Goal: Information Seeking & Learning: Learn about a topic

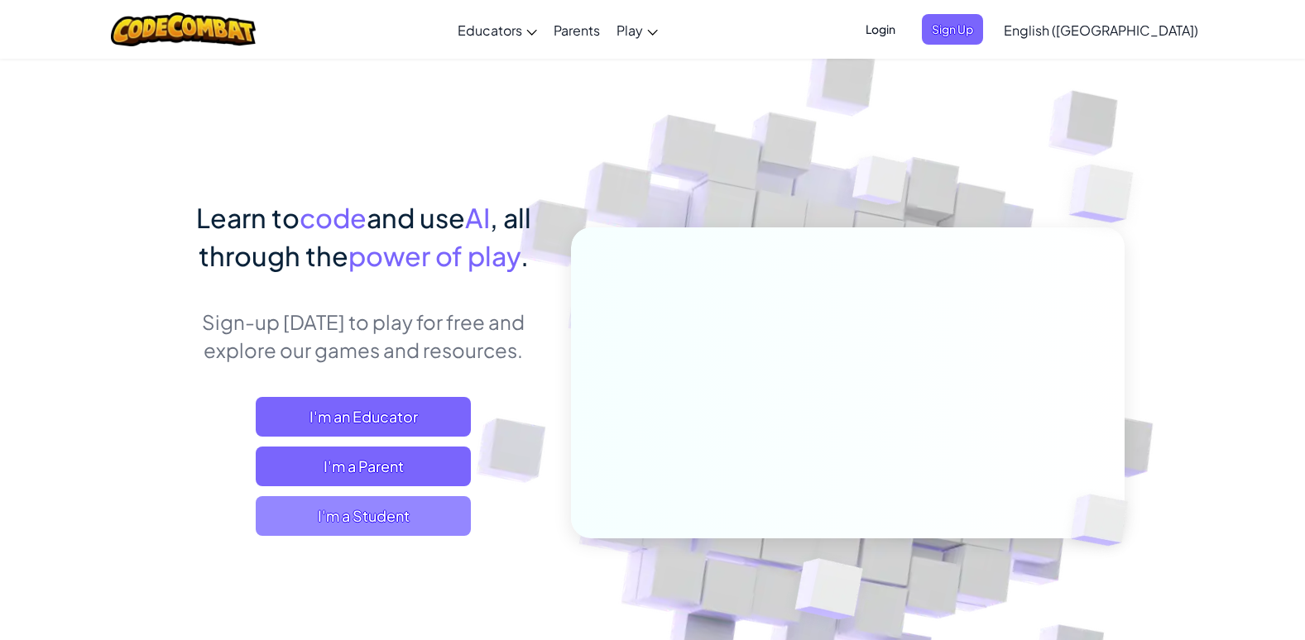
click at [315, 515] on span "I'm a Student" at bounding box center [363, 517] width 215 height 40
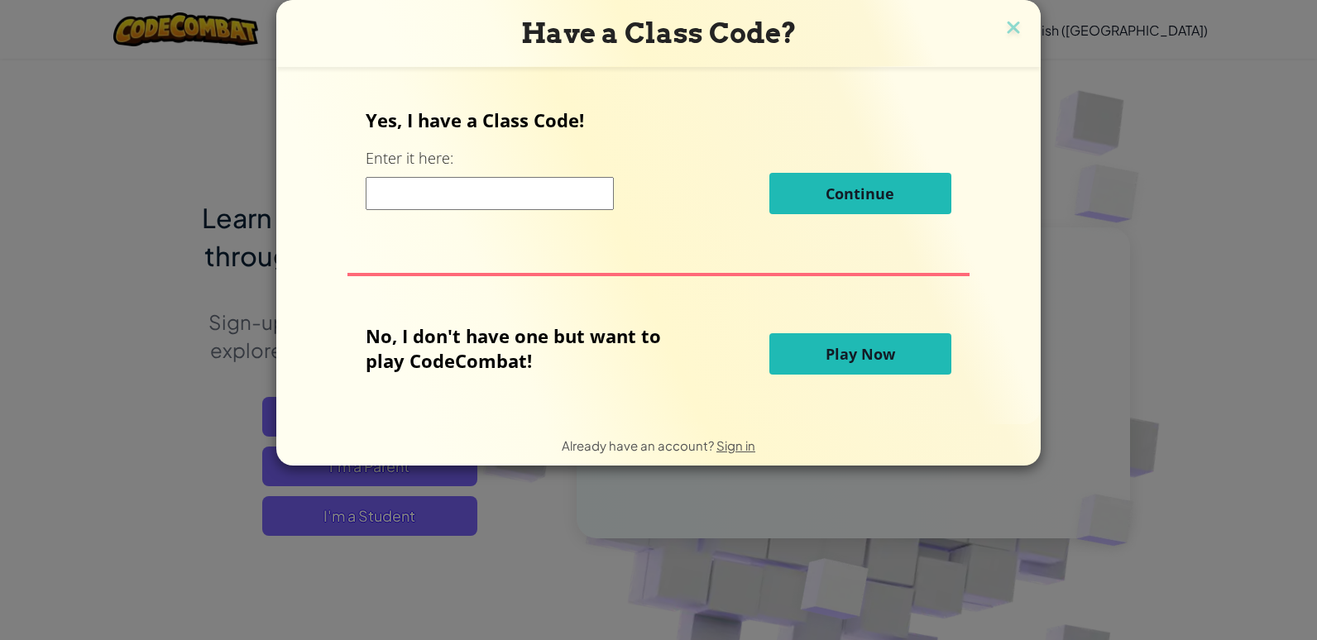
click at [841, 355] on span "Play Now" at bounding box center [861, 354] width 70 height 20
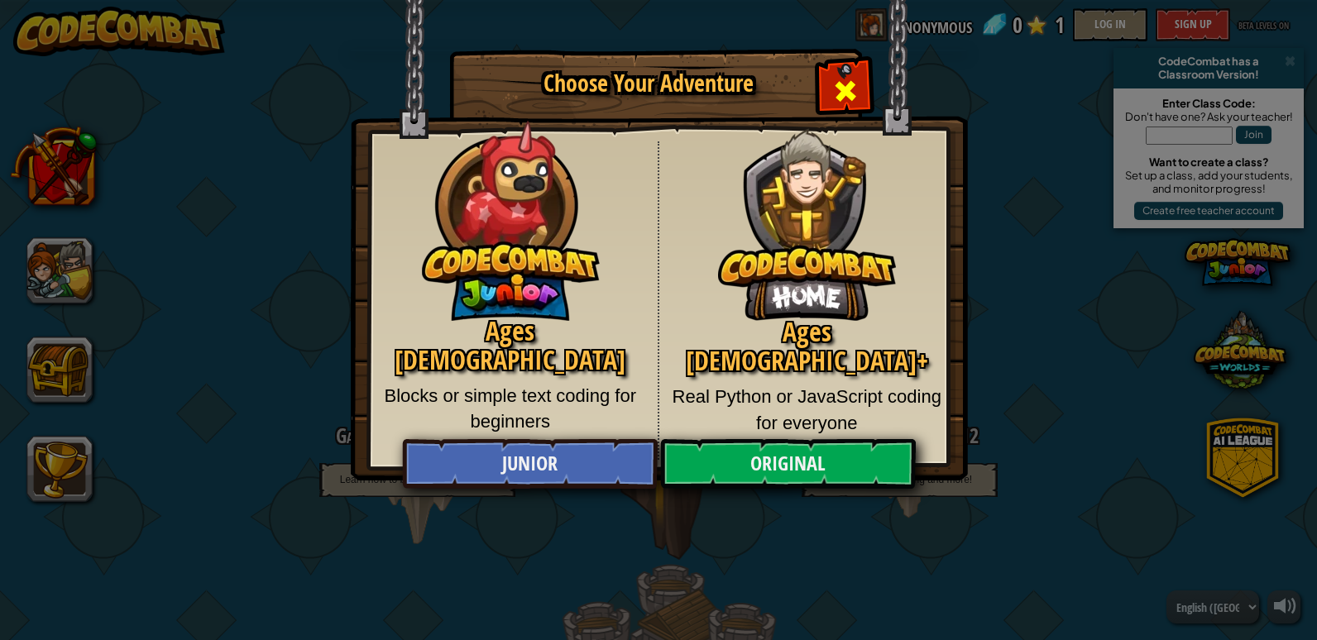
click at [842, 78] on span "Close modal" at bounding box center [845, 91] width 26 height 26
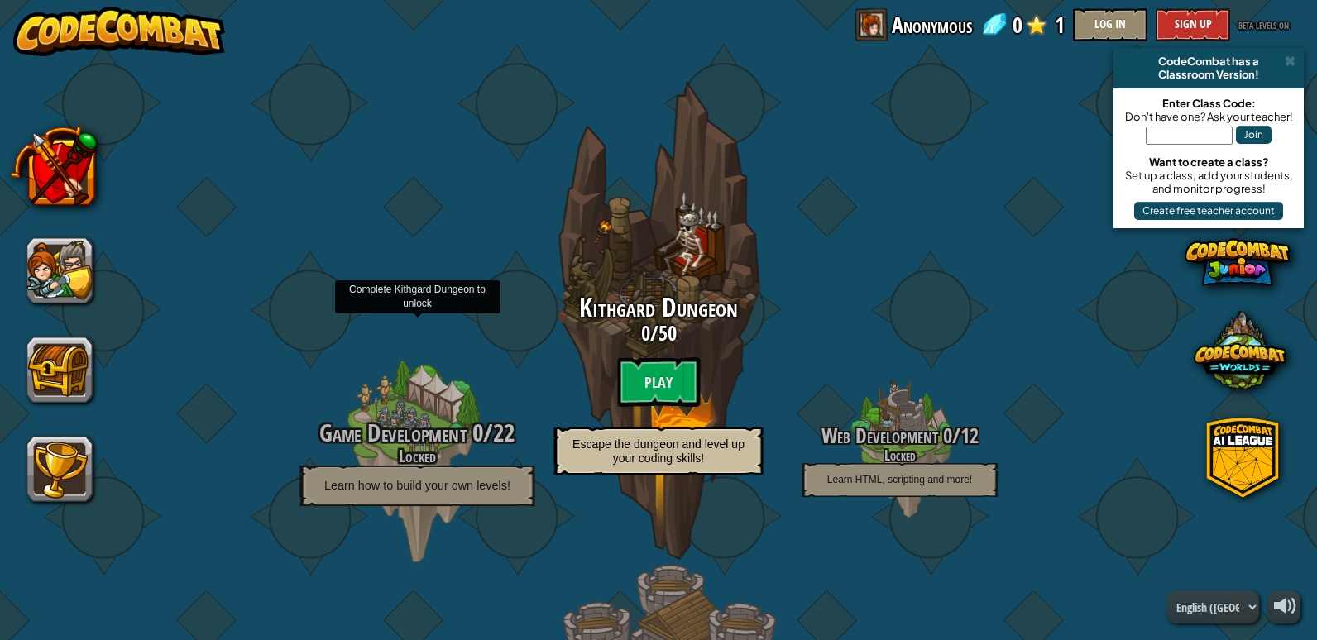
drag, startPoint x: 392, startPoint y: 439, endPoint x: 415, endPoint y: 419, distance: 31.1
click at [394, 439] on span "Game Development" at bounding box center [392, 433] width 147 height 34
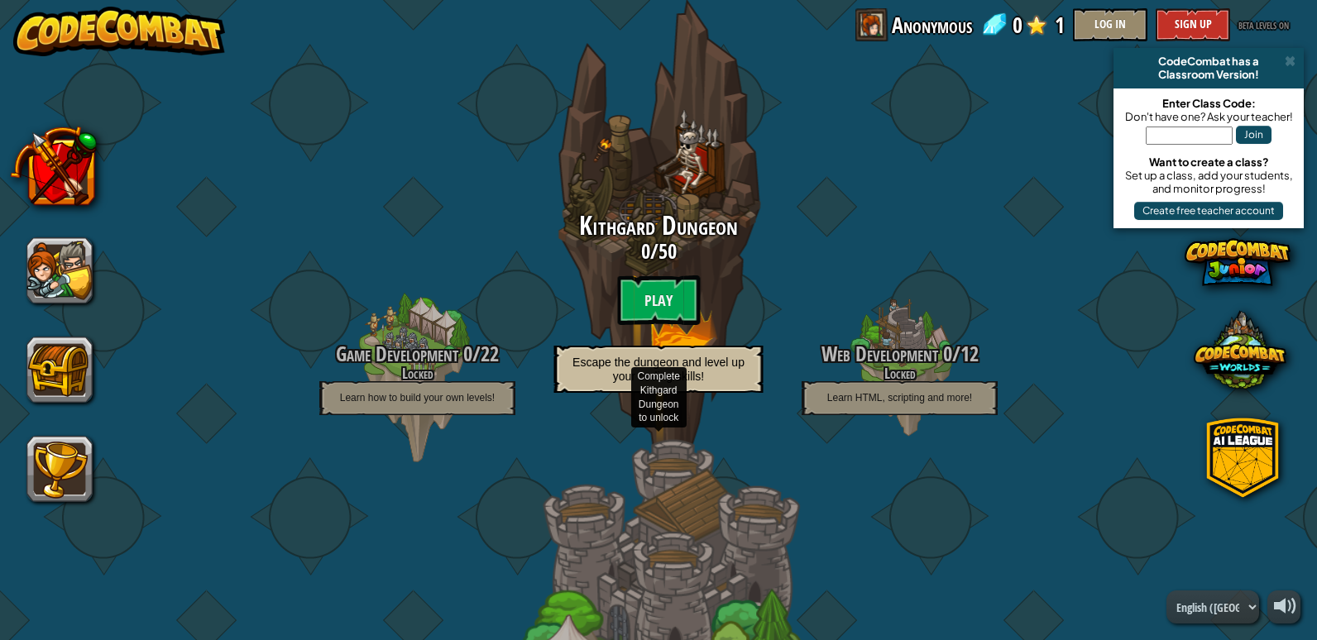
scroll to position [49, 0]
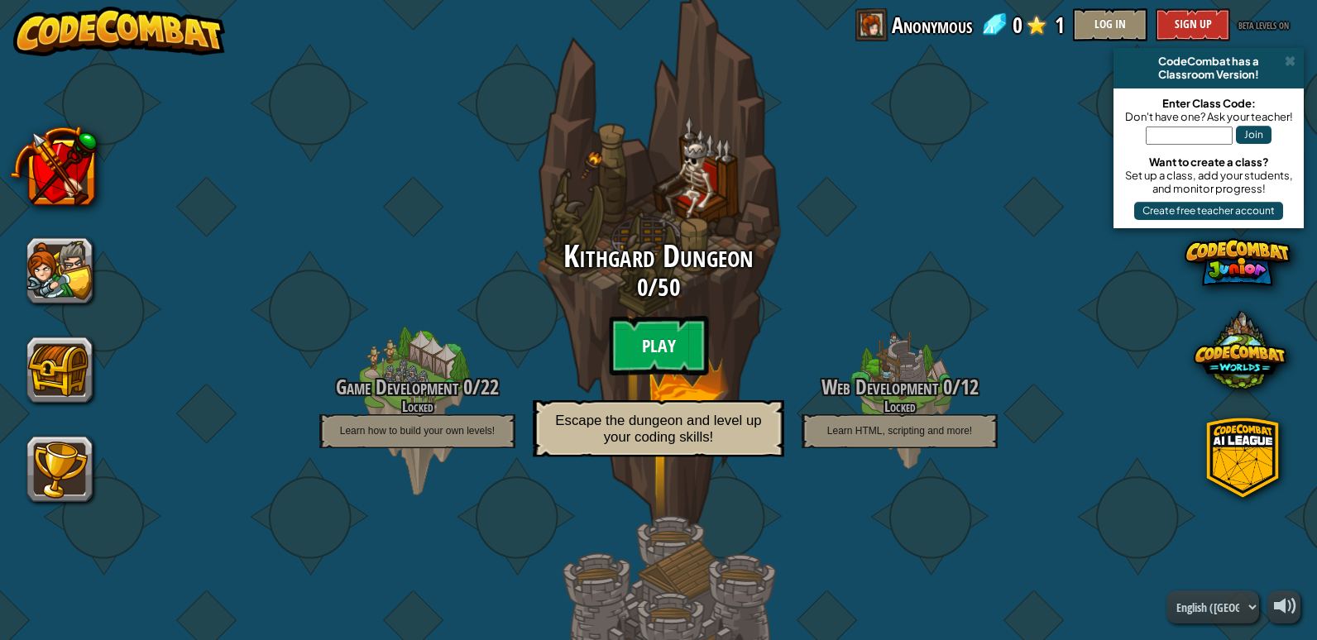
click at [645, 339] on btn "Play" at bounding box center [658, 346] width 99 height 60
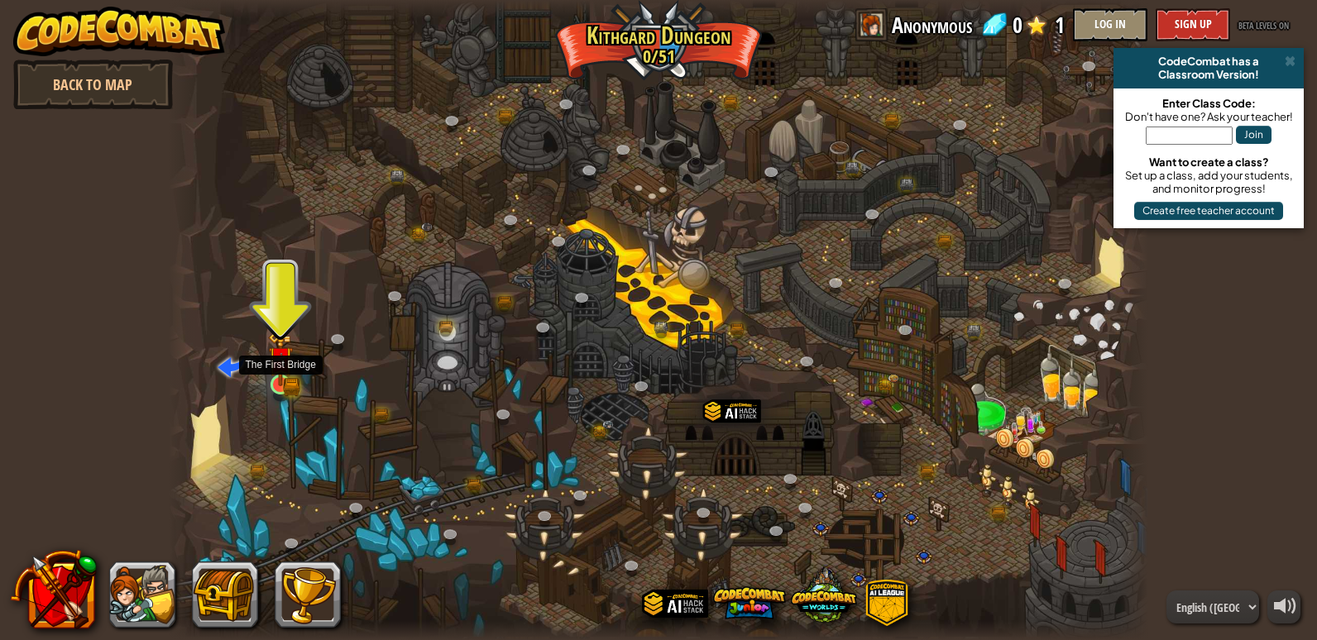
click at [288, 378] on img at bounding box center [280, 359] width 25 height 55
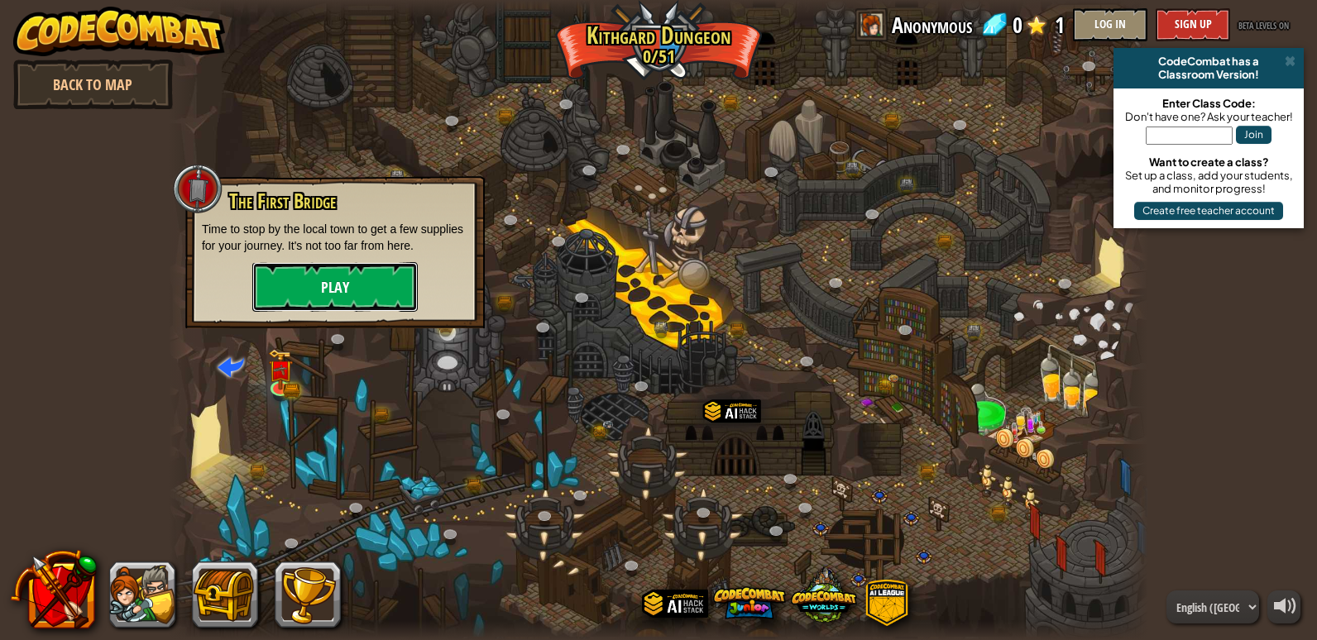
click at [316, 295] on button "Play" at bounding box center [335, 287] width 166 height 50
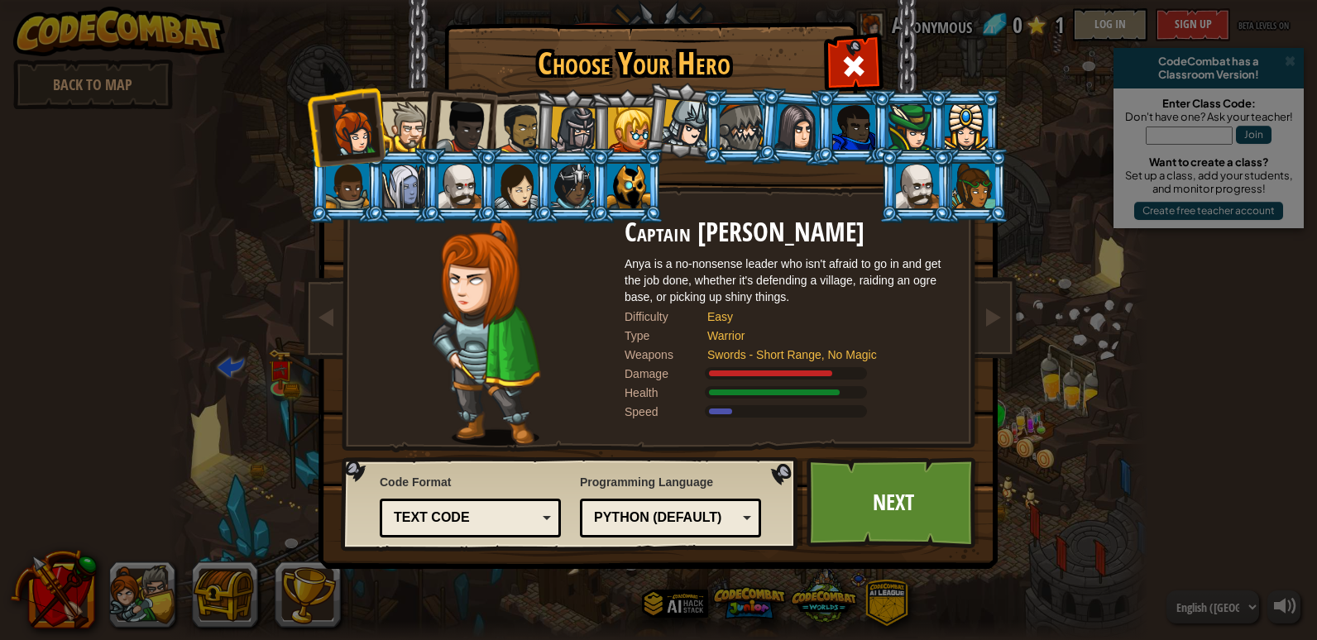
click at [753, 143] on div at bounding box center [741, 127] width 43 height 45
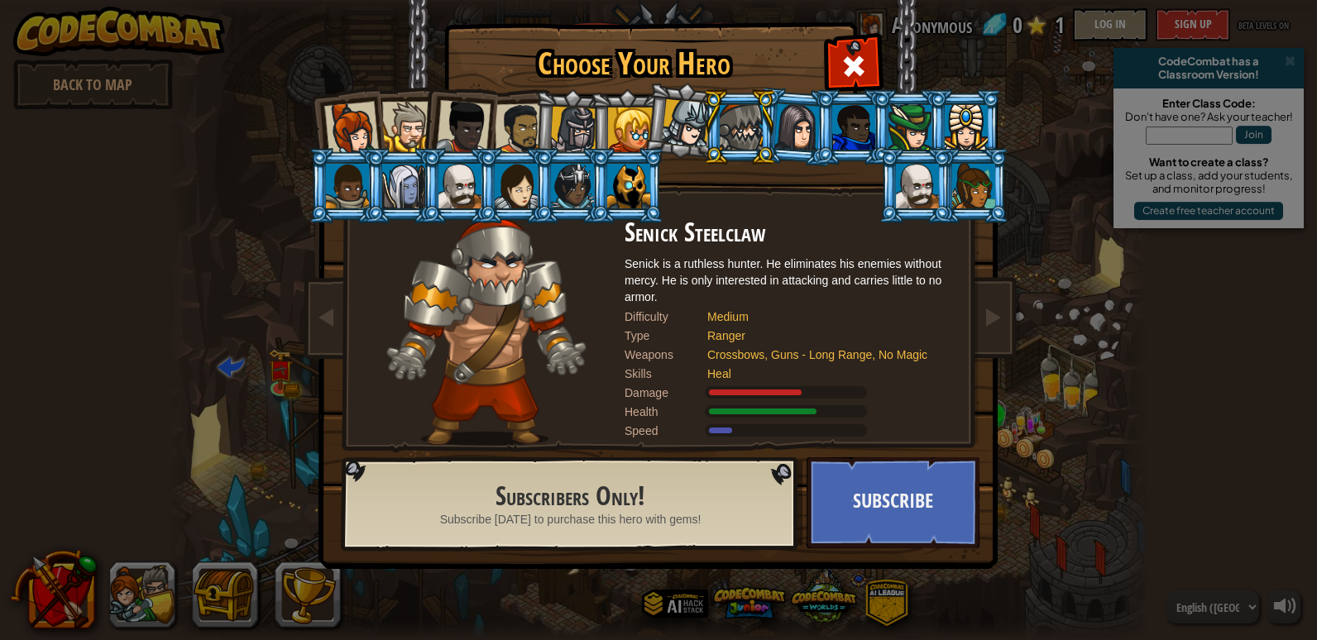
click at [975, 174] on div at bounding box center [973, 186] width 43 height 45
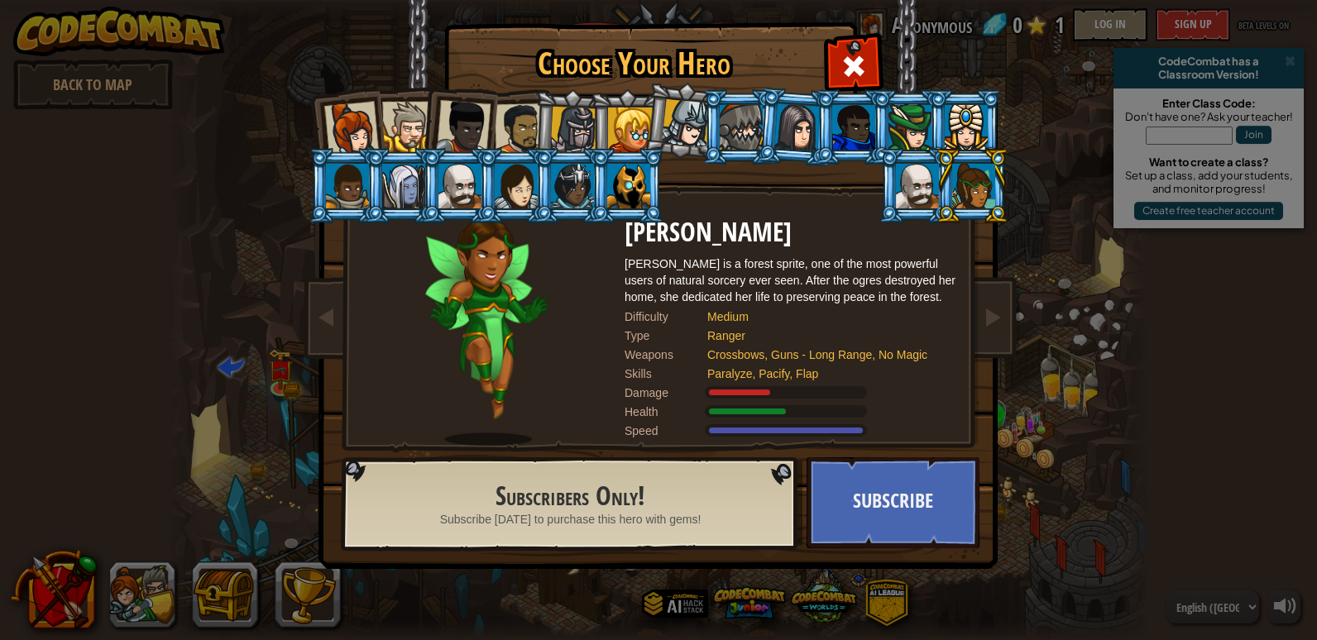
click at [464, 129] on div at bounding box center [463, 127] width 55 height 55
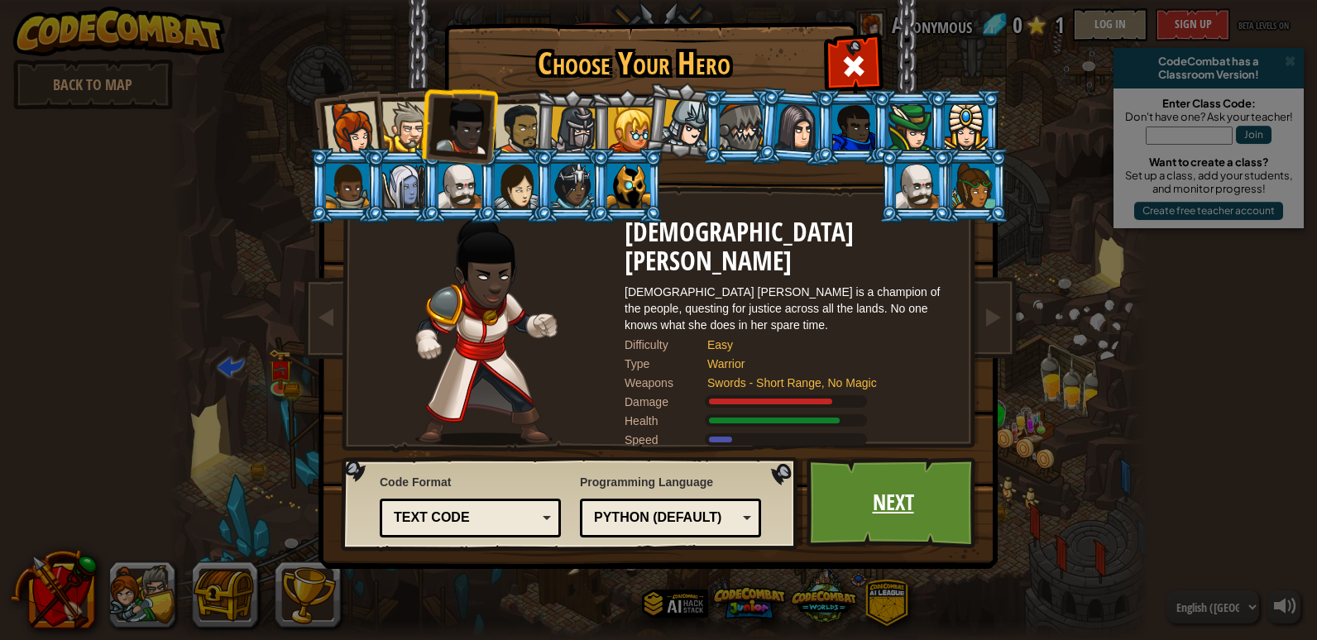
click at [854, 520] on link "Next" at bounding box center [893, 503] width 173 height 91
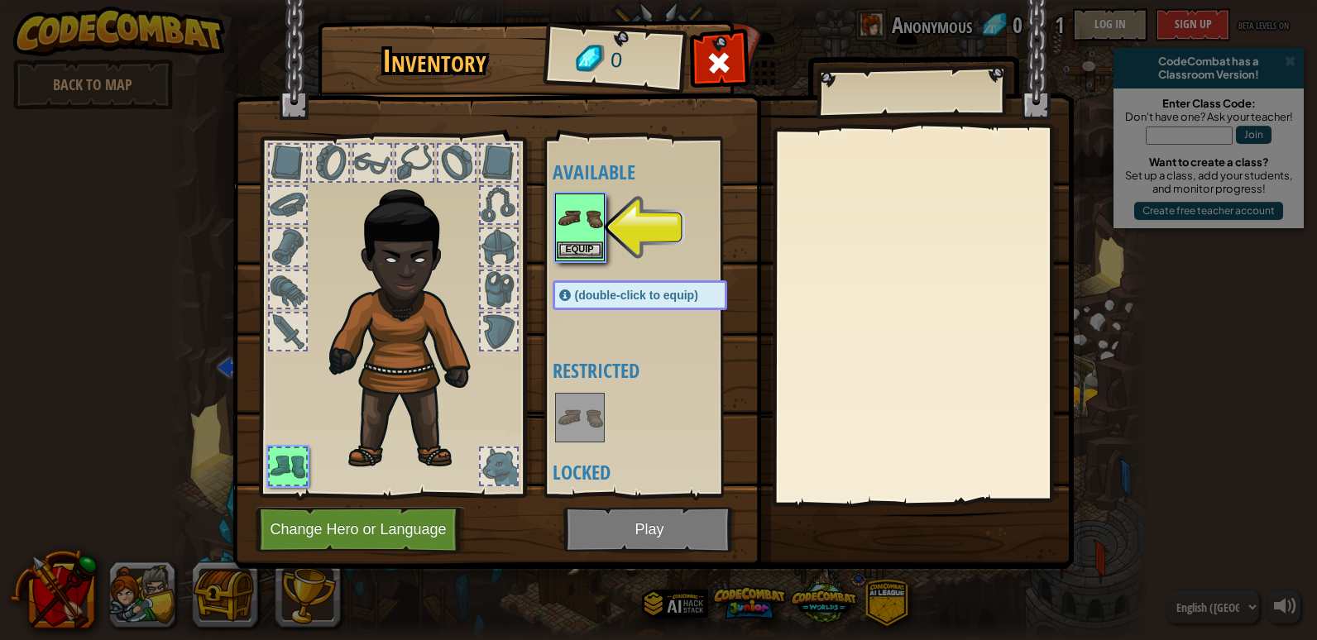
click at [572, 227] on div "Inventory 0 Available Equip (double-click to equip) Restricted Locked Equip Une…" at bounding box center [658, 320] width 1317 height 640
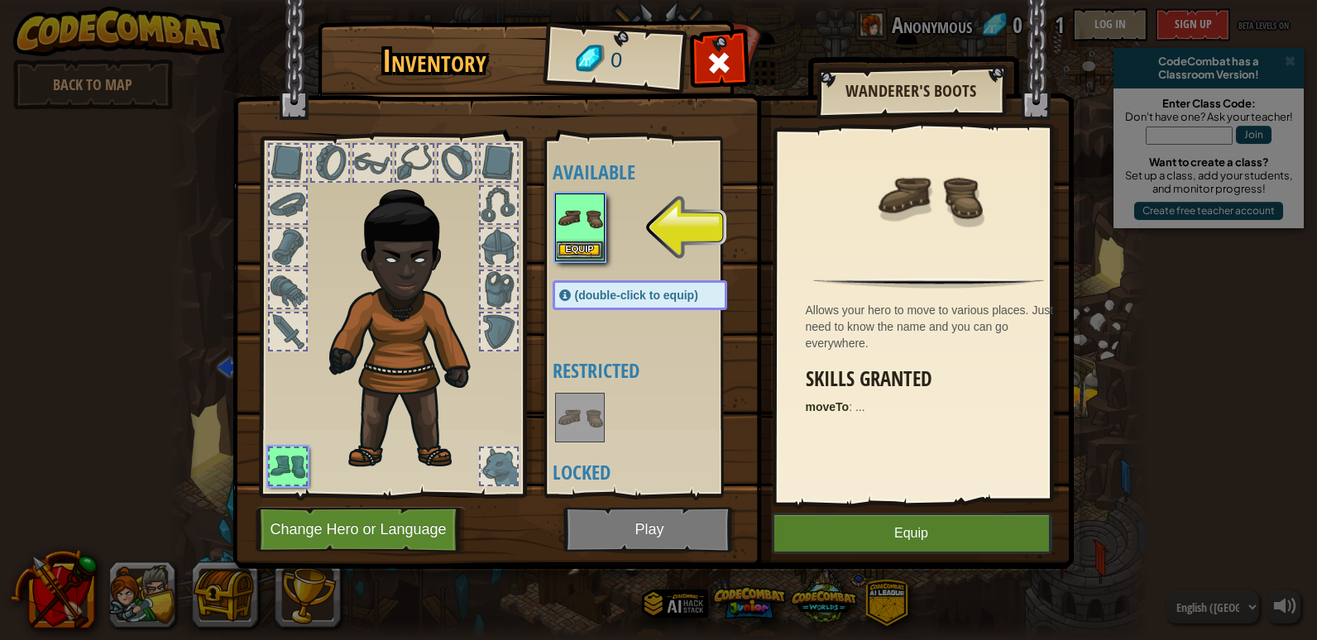
click at [564, 239] on div at bounding box center [564, 219] width 48 height 48
click at [561, 242] on div "Equip" at bounding box center [580, 228] width 50 height 68
click at [883, 541] on button "Equip" at bounding box center [912, 533] width 280 height 41
click at [0, 0] on button "Unequip" at bounding box center [0, 0] width 0 height 0
click at [588, 247] on button "Equip" at bounding box center [580, 250] width 46 height 17
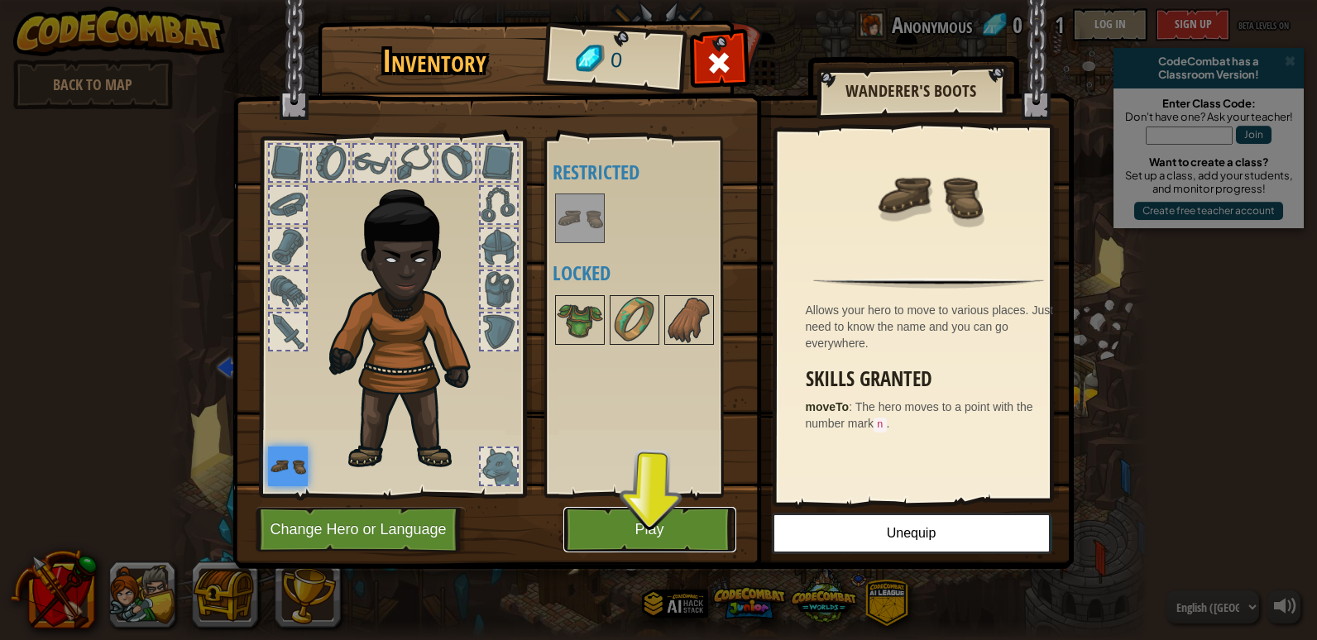
click at [643, 530] on button "Play" at bounding box center [650, 530] width 173 height 46
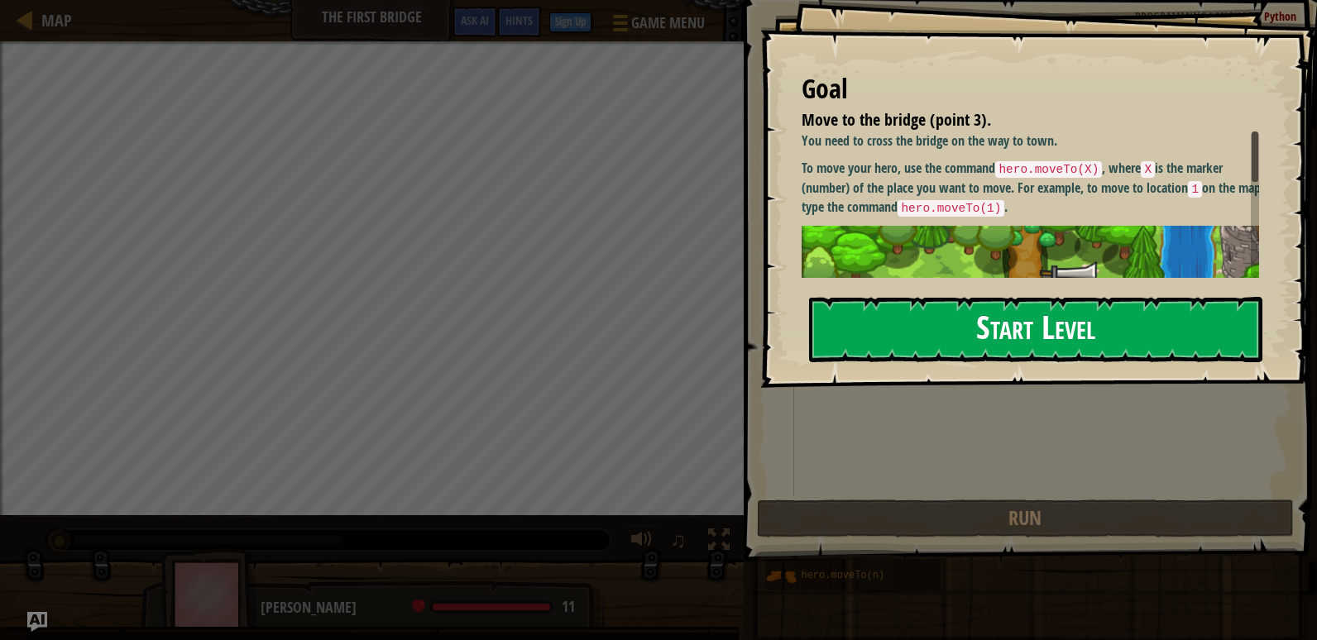
click at [1040, 341] on button "Start Level" at bounding box center [1035, 329] width 453 height 65
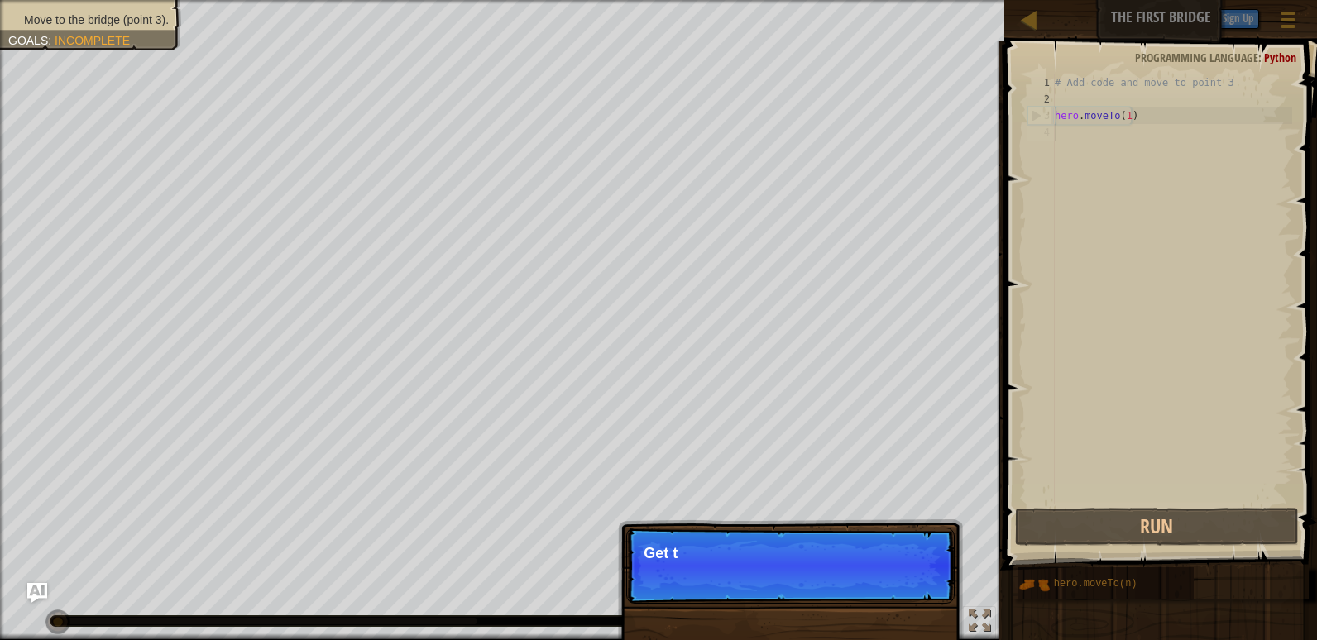
click at [856, 594] on div "Skip (esc) Continue Get t" at bounding box center [790, 650] width 345 height 245
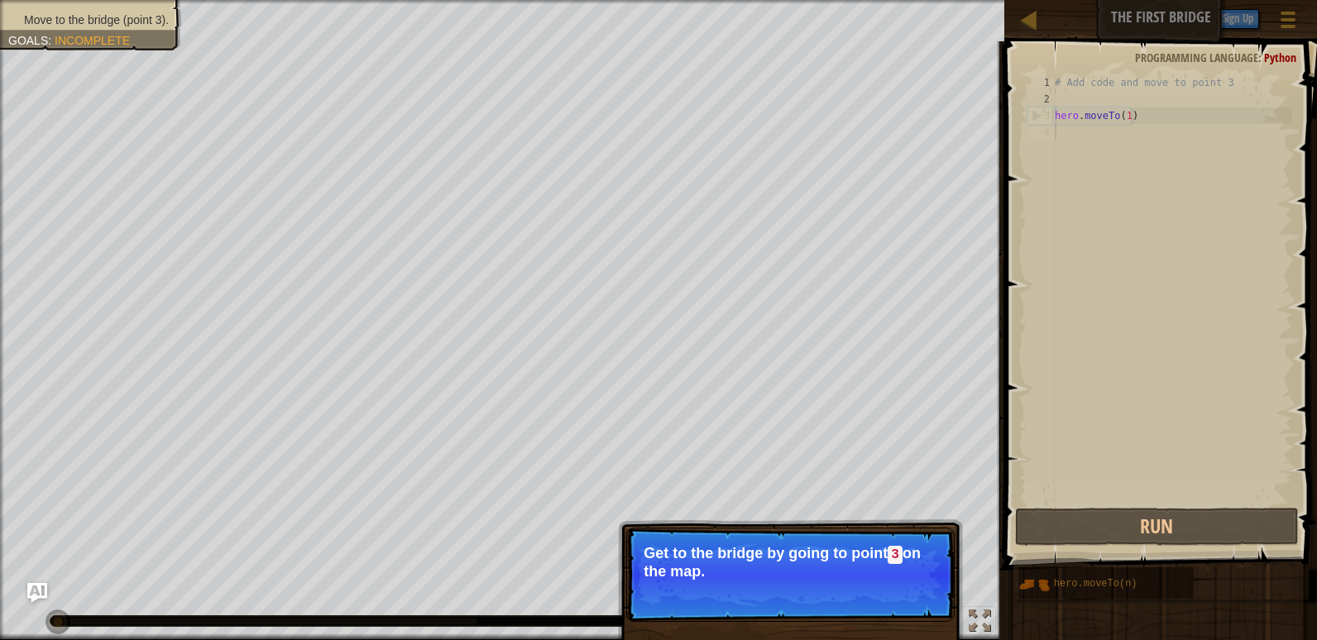
click at [750, 542] on p "Skip (esc) Continue Get to the bridge by going to point 3 on the map." at bounding box center [790, 575] width 329 height 94
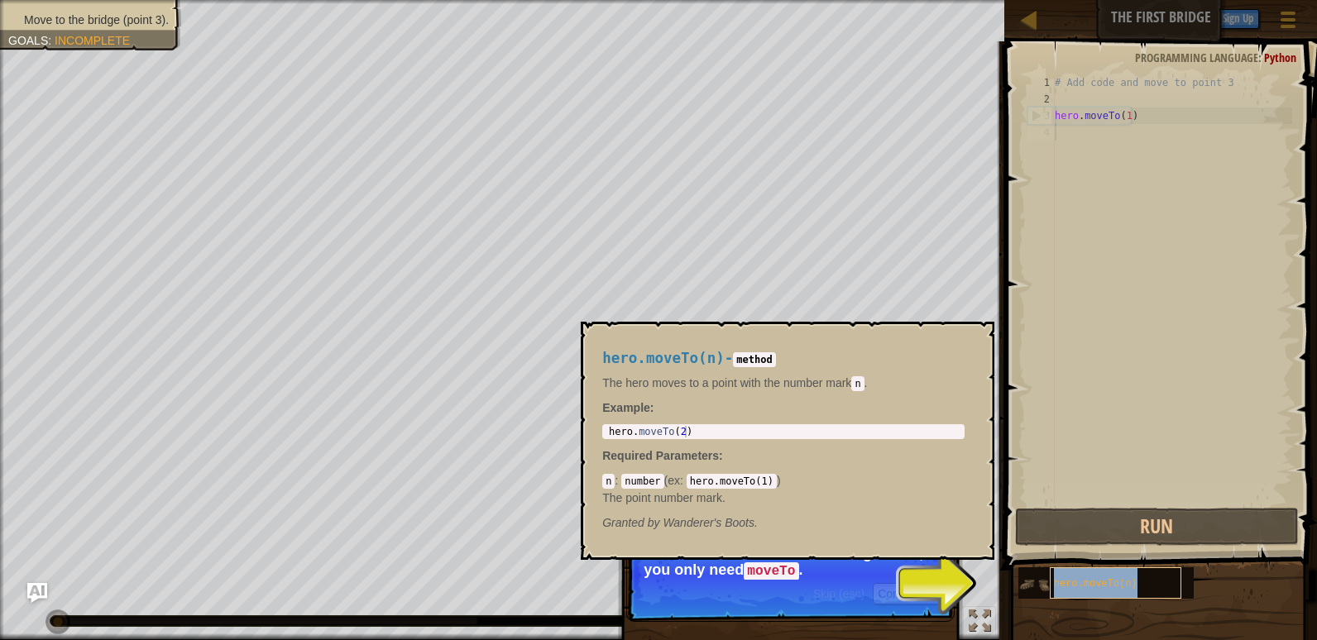
click at [1053, 590] on div "hero.moveTo(n)" at bounding box center [1116, 583] width 132 height 31
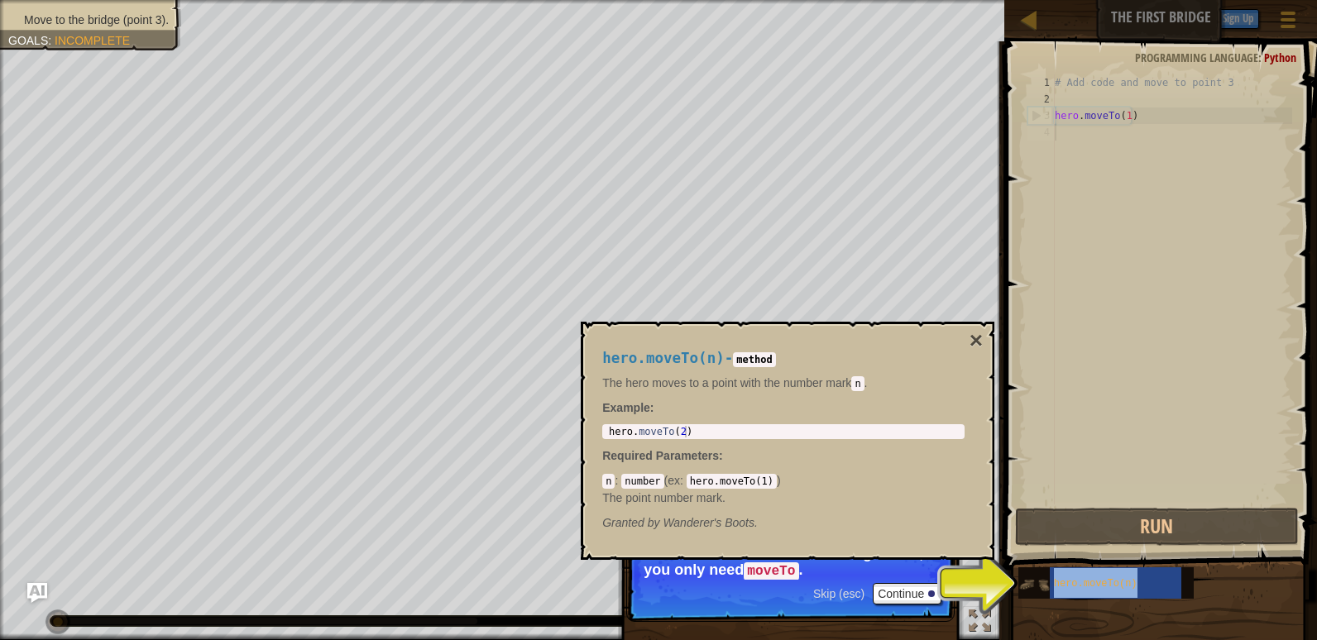
drag, startPoint x: 1053, startPoint y: 590, endPoint x: 1040, endPoint y: 583, distance: 14.5
click at [1040, 583] on img at bounding box center [1034, 584] width 31 height 31
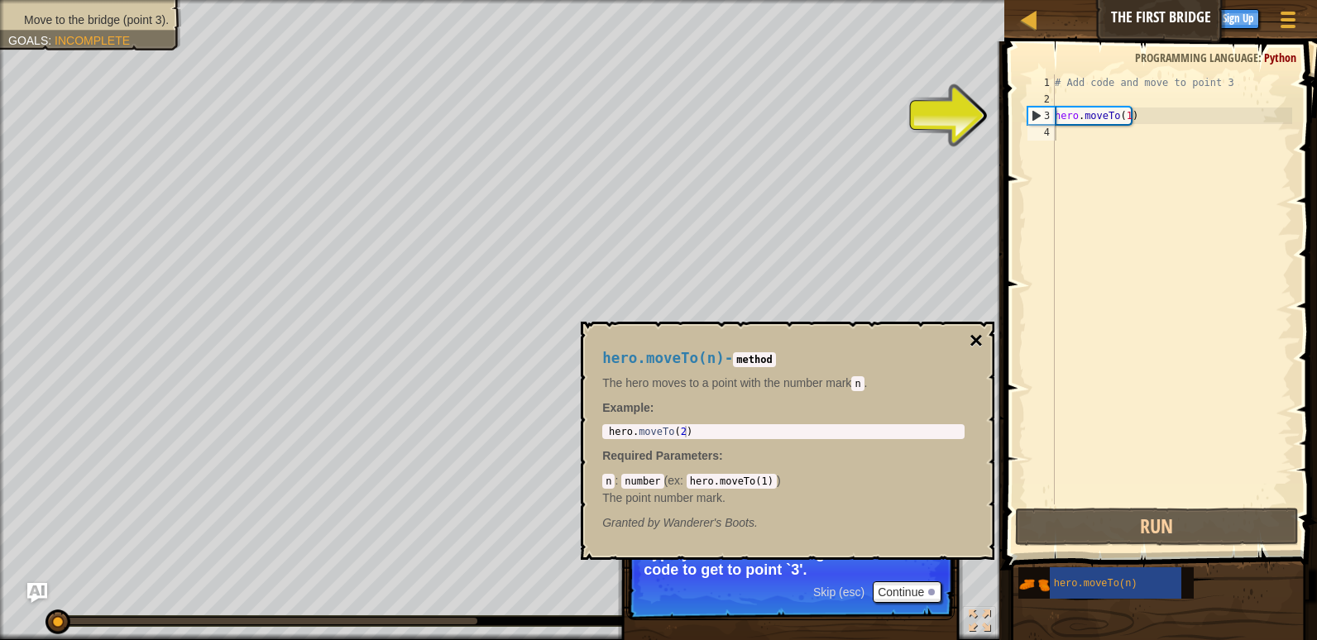
click at [978, 335] on button "×" at bounding box center [976, 340] width 13 height 23
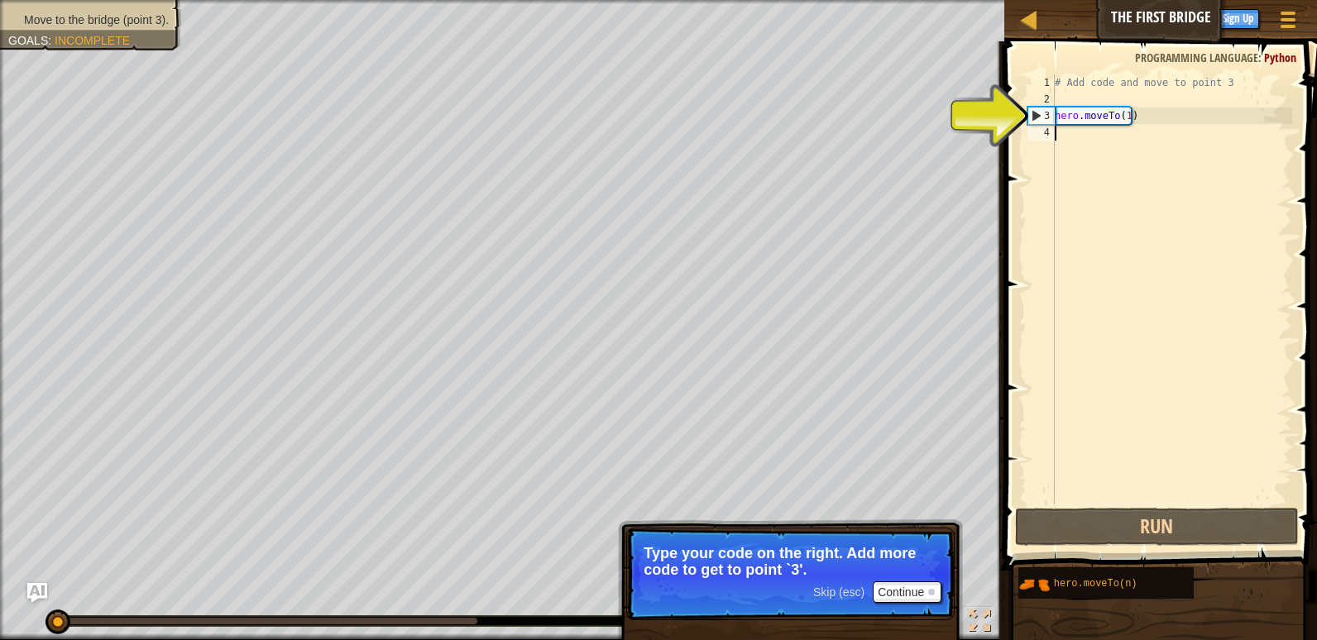
click at [1039, 121] on div "3" at bounding box center [1042, 116] width 26 height 17
click at [1040, 114] on div "3" at bounding box center [1042, 116] width 26 height 17
type textarea "hero.moveTo(1)"
click at [1040, 114] on div "3" at bounding box center [1042, 116] width 26 height 17
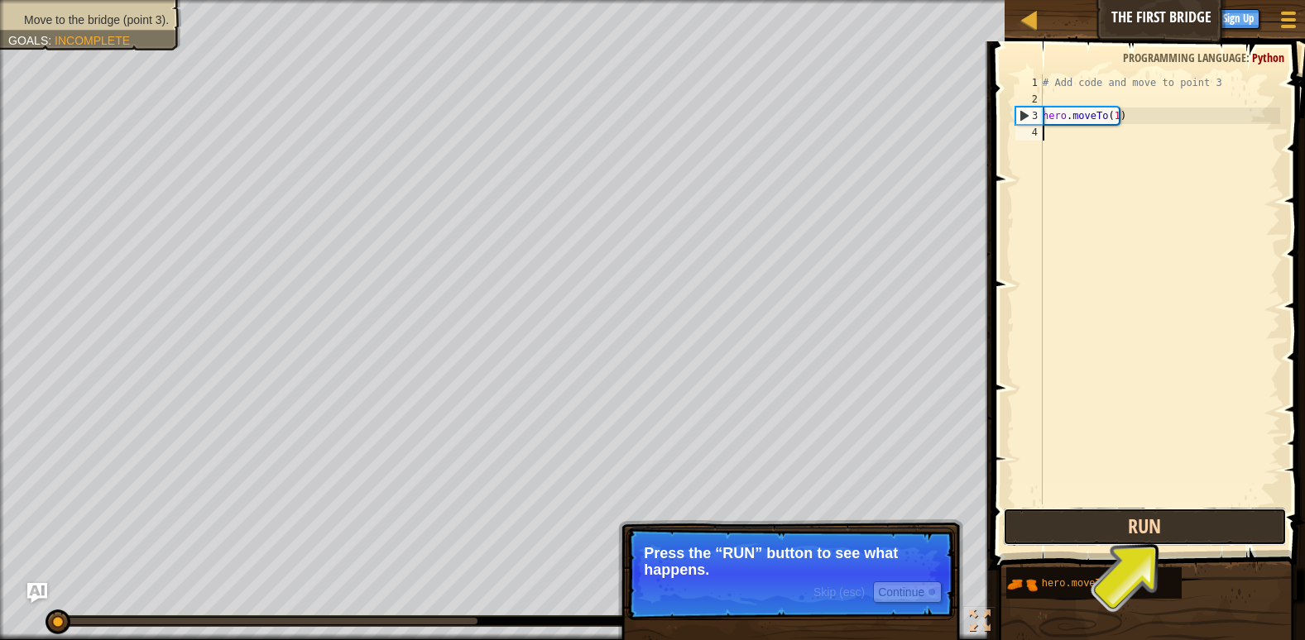
click at [1159, 519] on button "Run" at bounding box center [1145, 527] width 284 height 38
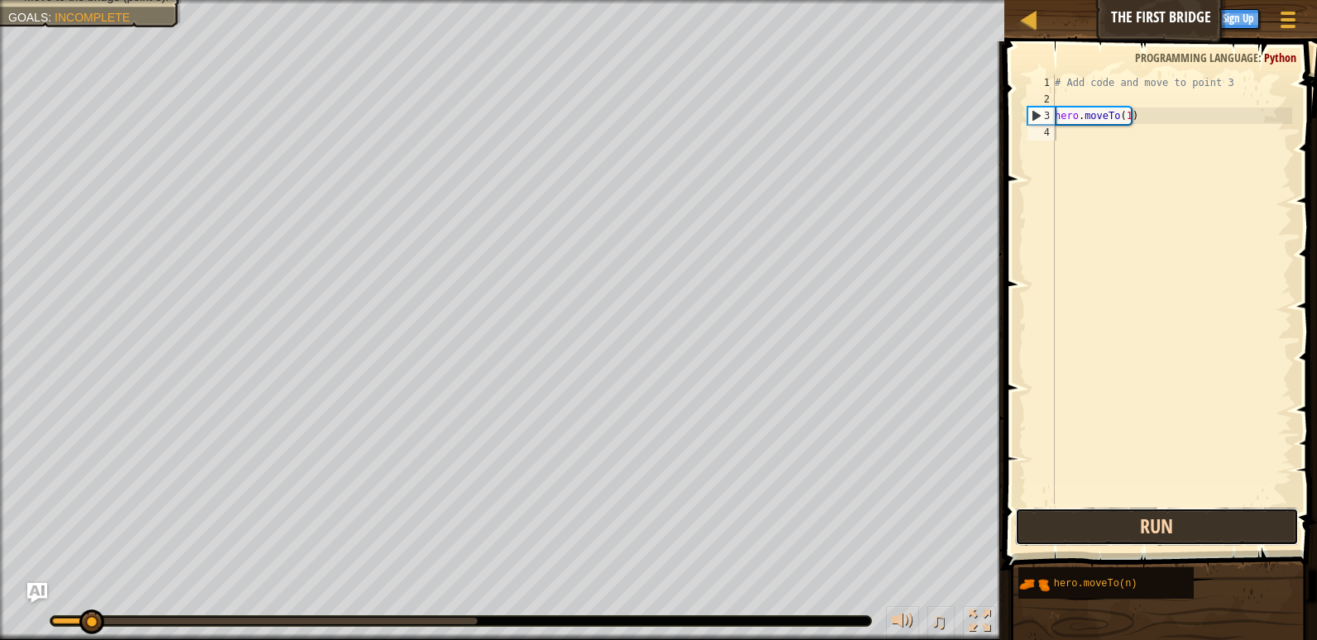
click at [1159, 519] on button "Run" at bounding box center [1157, 527] width 284 height 38
click at [1094, 511] on button "Run" at bounding box center [1157, 527] width 284 height 38
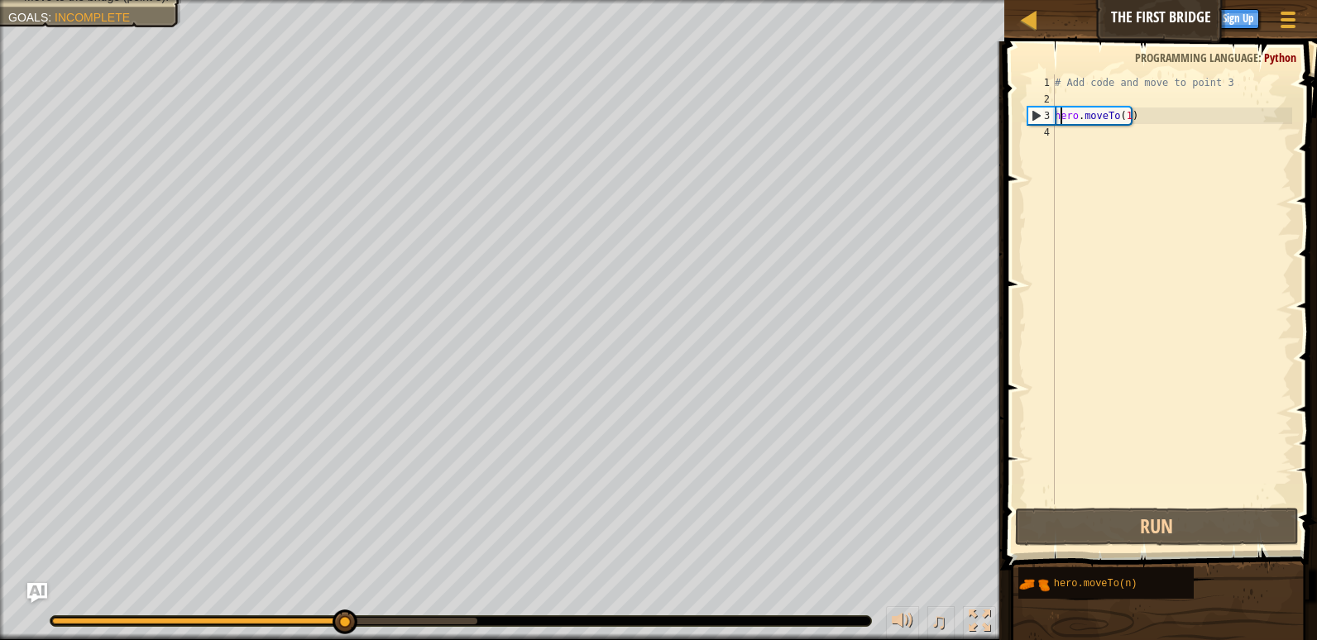
click at [1063, 120] on div "# Add code and move to point 3 hero . moveTo ( 1 )" at bounding box center [1172, 305] width 241 height 463
type textarea "hero.moveTo(1)"
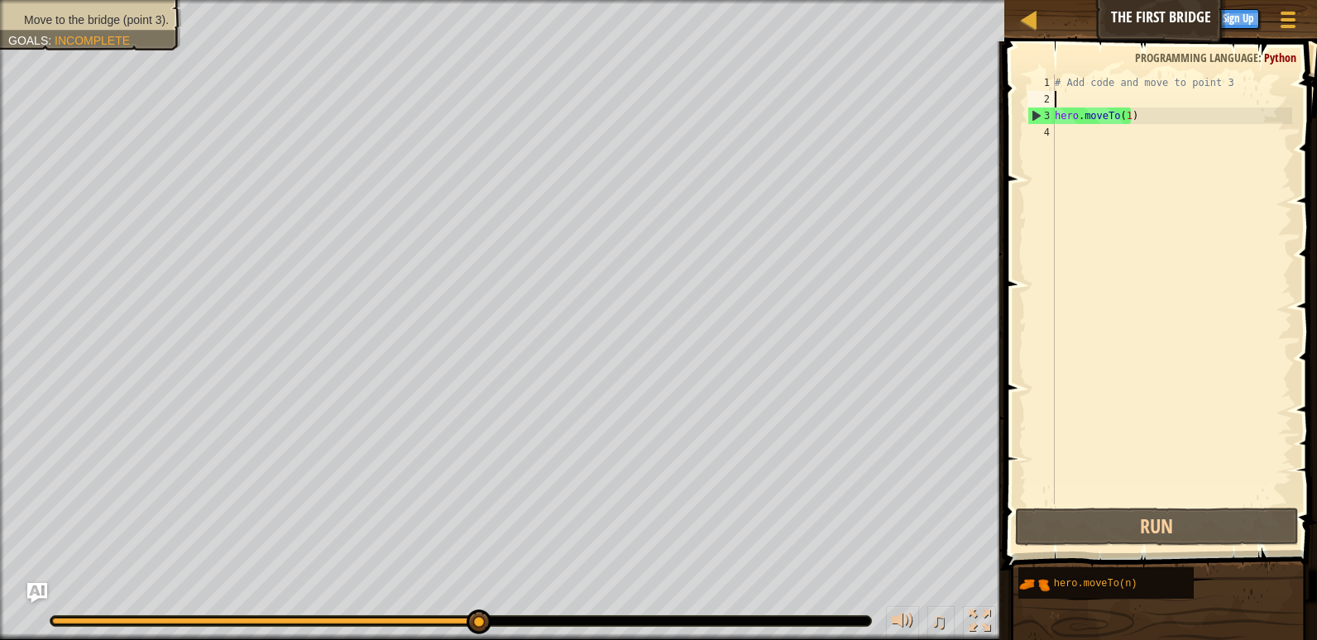
click at [1066, 96] on div "# Add code and move to point 3 hero . moveTo ( 1 )" at bounding box center [1172, 305] width 241 height 463
click at [1046, 92] on div "2" at bounding box center [1041, 99] width 27 height 17
type textarea "hero.moveTo(1)"
click at [1046, 92] on div "2" at bounding box center [1041, 99] width 27 height 17
type textarea "hero.moveTo(1)"
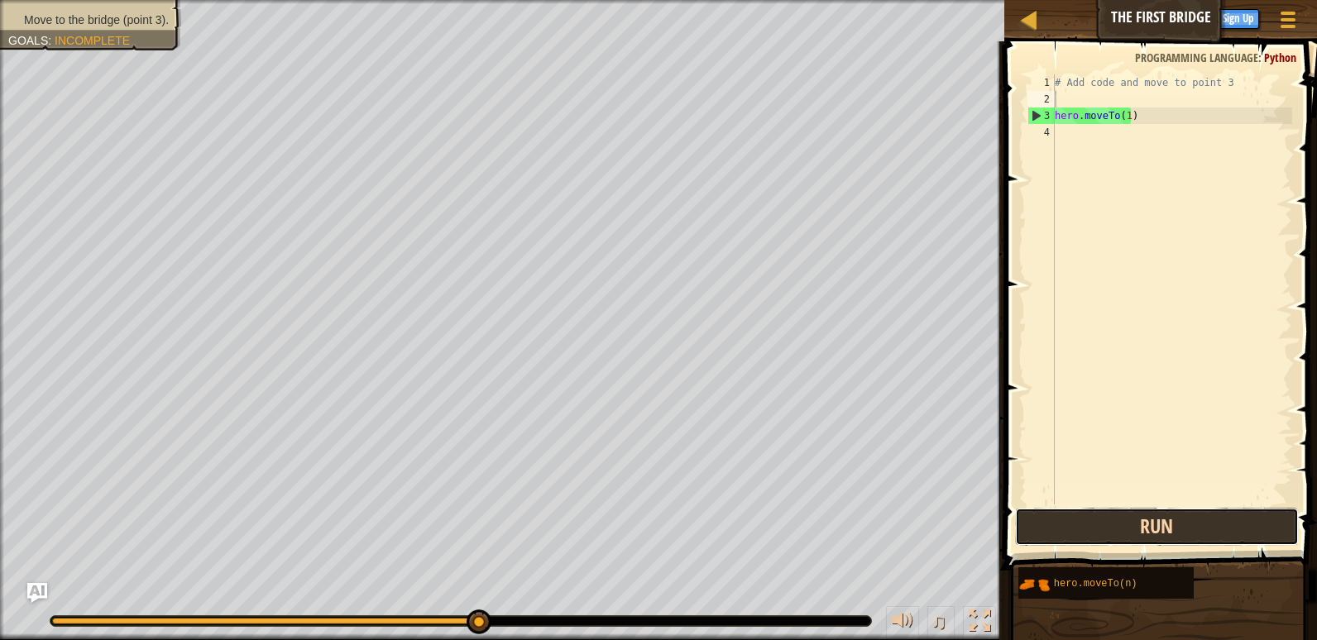
click at [1131, 511] on button "Run" at bounding box center [1157, 527] width 284 height 38
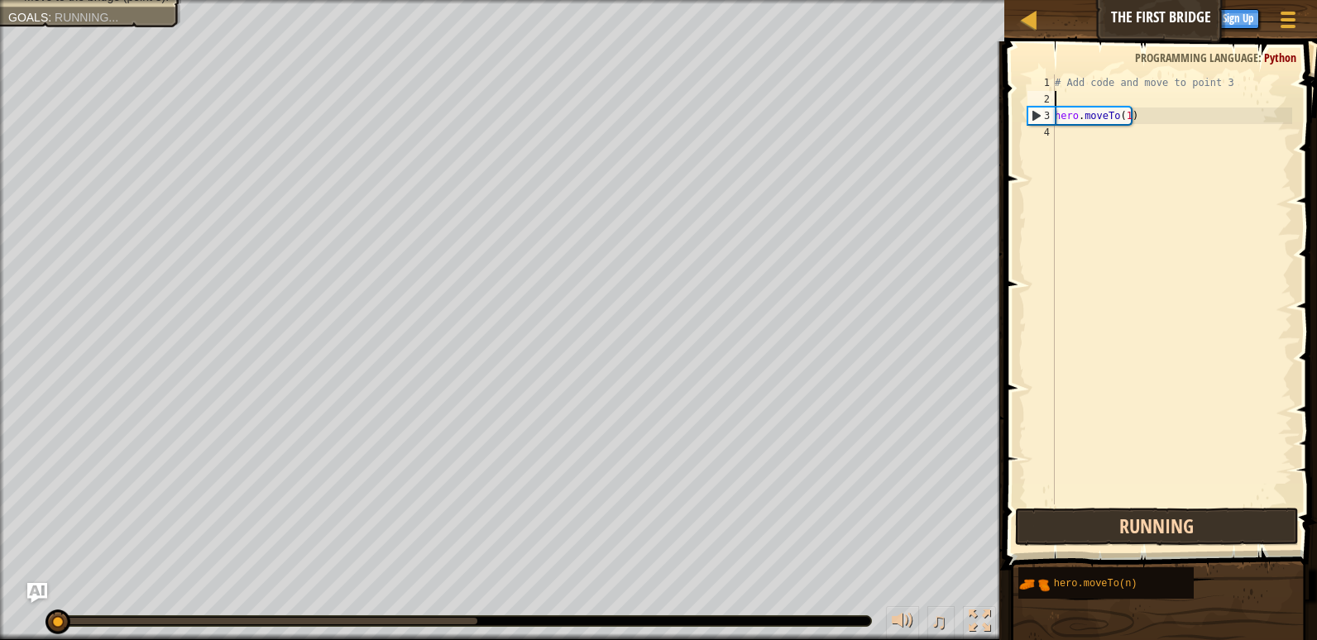
click at [1131, 511] on button "Running" at bounding box center [1157, 527] width 284 height 38
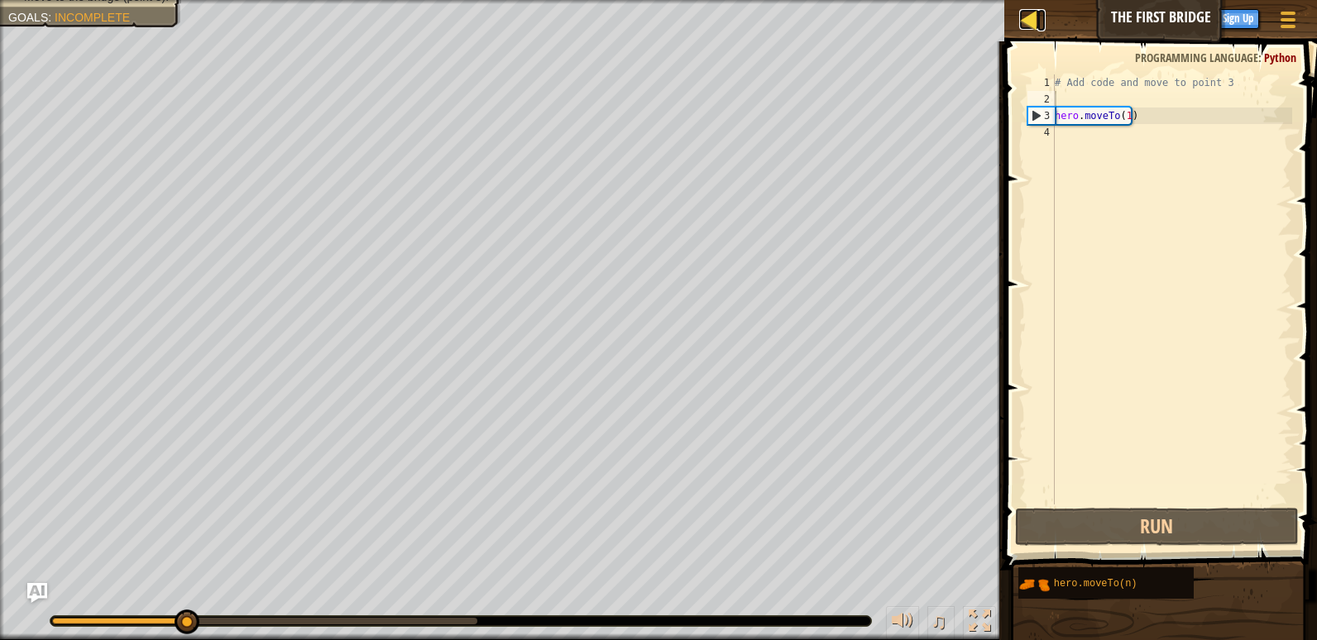
click at [1029, 14] on div at bounding box center [1029, 19] width 21 height 21
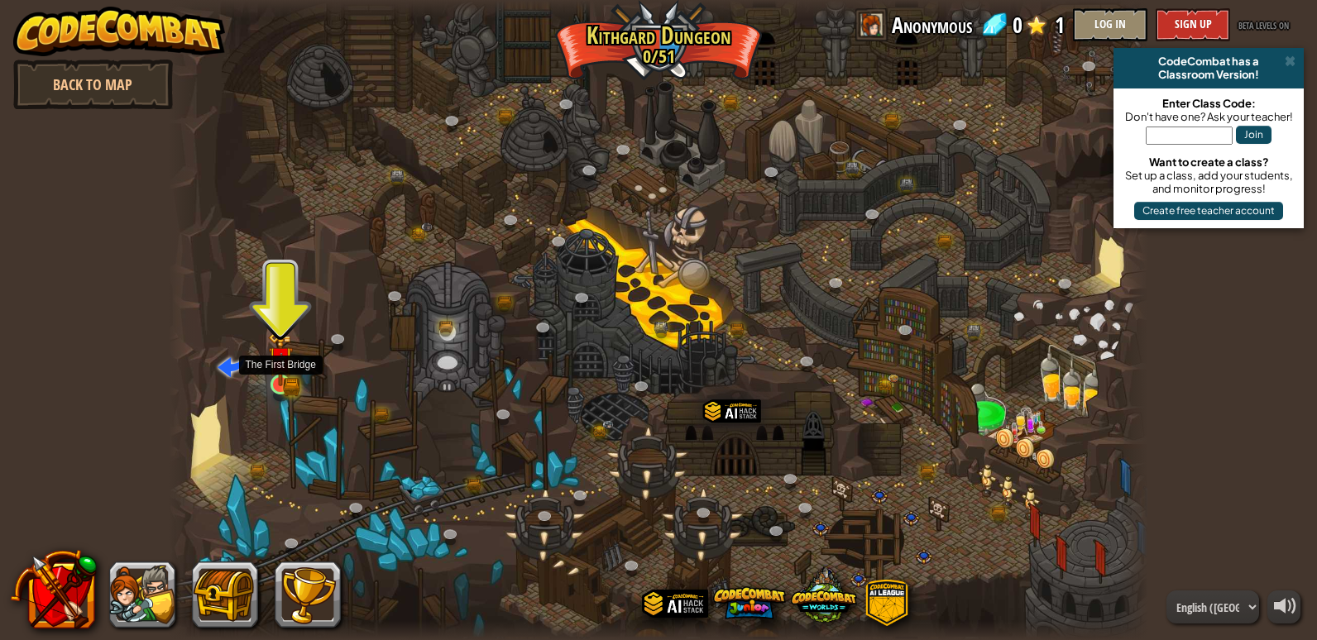
click at [281, 378] on img at bounding box center [280, 359] width 25 height 55
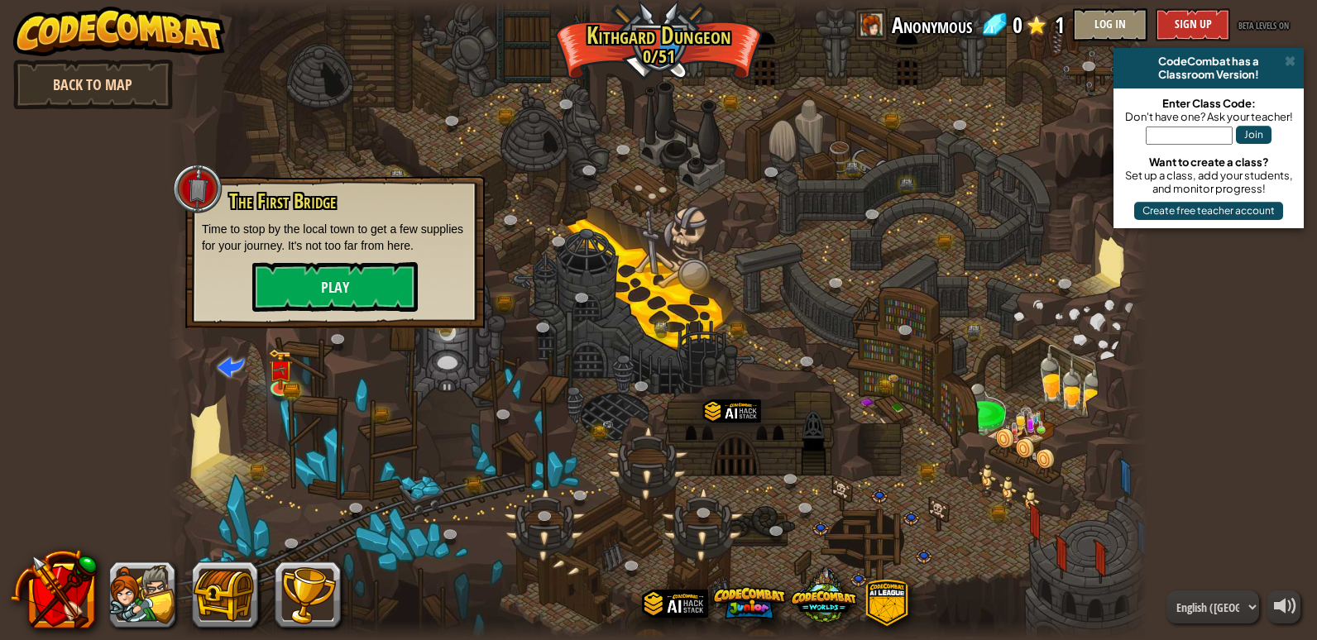
click at [111, 67] on link "Back to Map" at bounding box center [93, 85] width 160 height 50
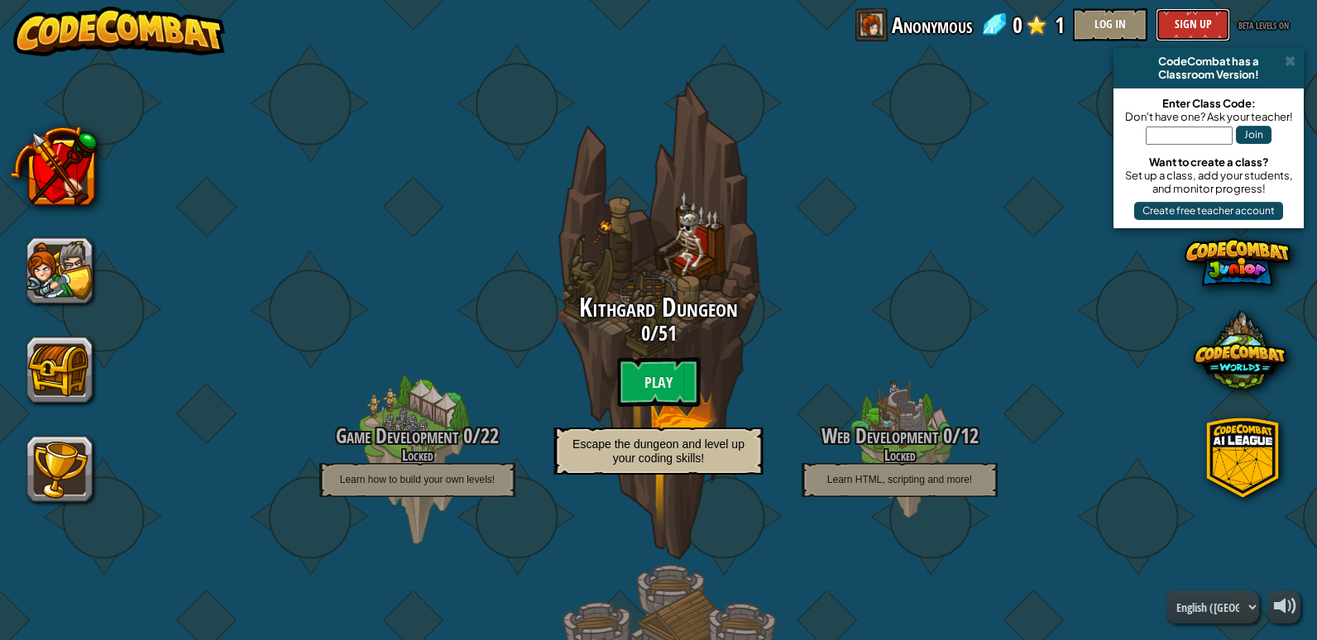
click at [1194, 21] on button "Sign Up" at bounding box center [1193, 24] width 74 height 33
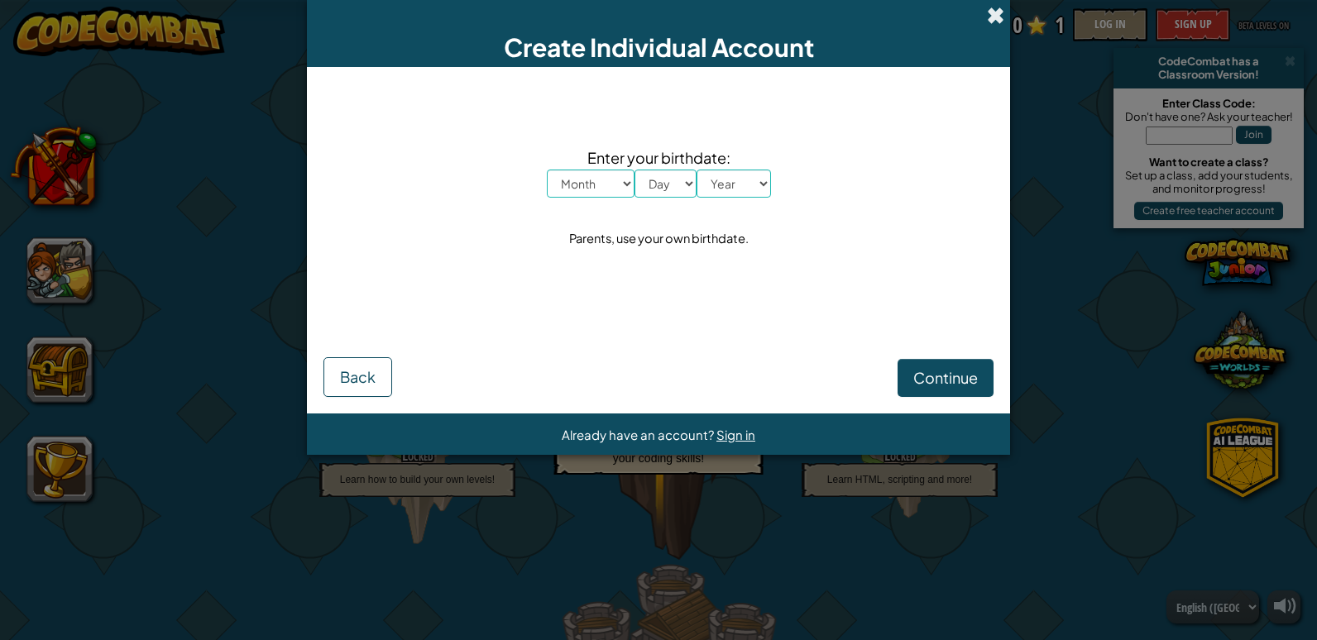
click at [995, 17] on span at bounding box center [995, 15] width 17 height 17
